Goal: Information Seeking & Learning: Learn about a topic

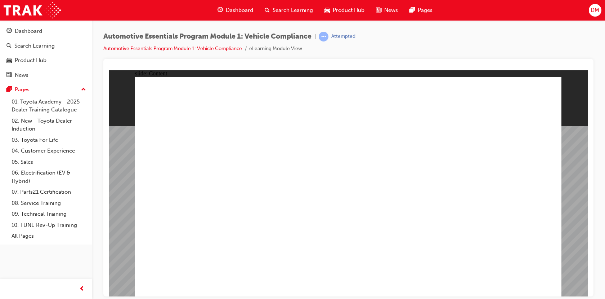
drag, startPoint x: 547, startPoint y: 90, endPoint x: 544, endPoint y: 92, distance: 3.9
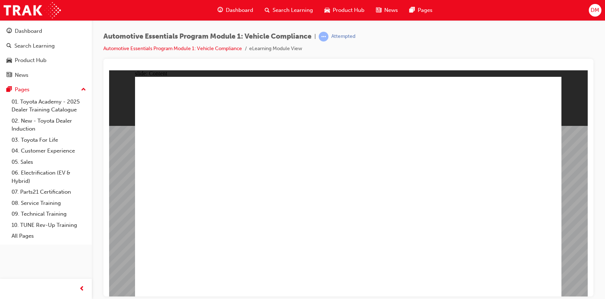
drag, startPoint x: 506, startPoint y: 280, endPoint x: 521, endPoint y: 284, distance: 16.4
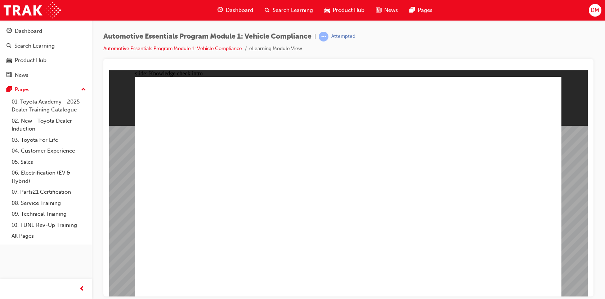
radio input "true"
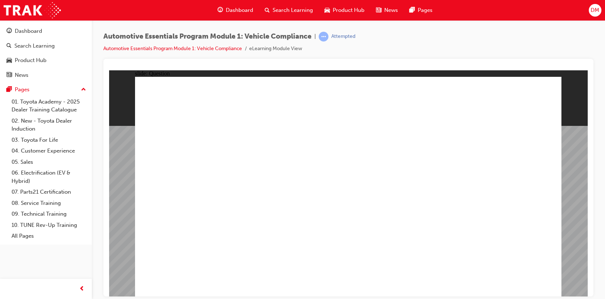
radio input "true"
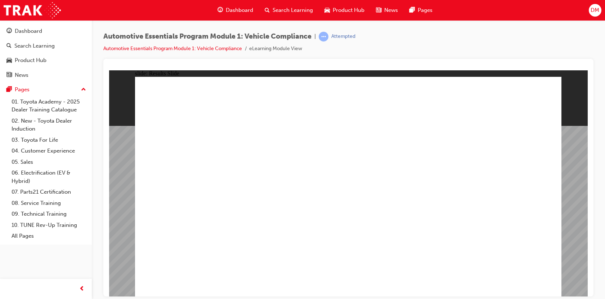
radio input "true"
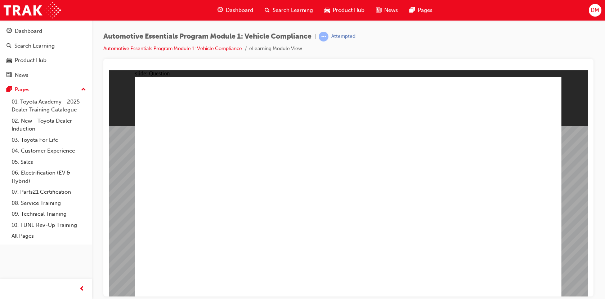
radio input "true"
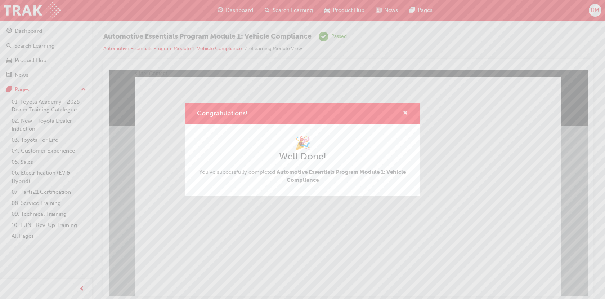
click at [405, 110] on span "cross-icon" at bounding box center [405, 113] width 5 height 6
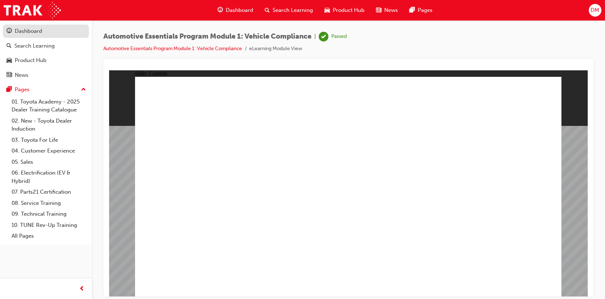
click at [28, 36] on link "Dashboard" at bounding box center [46, 31] width 86 height 13
